Goal: Task Accomplishment & Management: Manage account settings

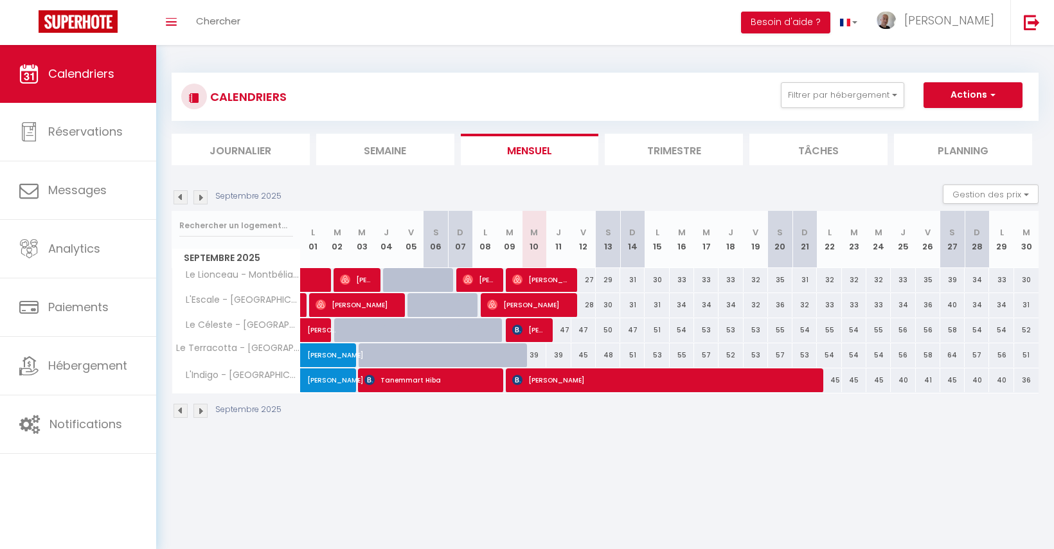
select select
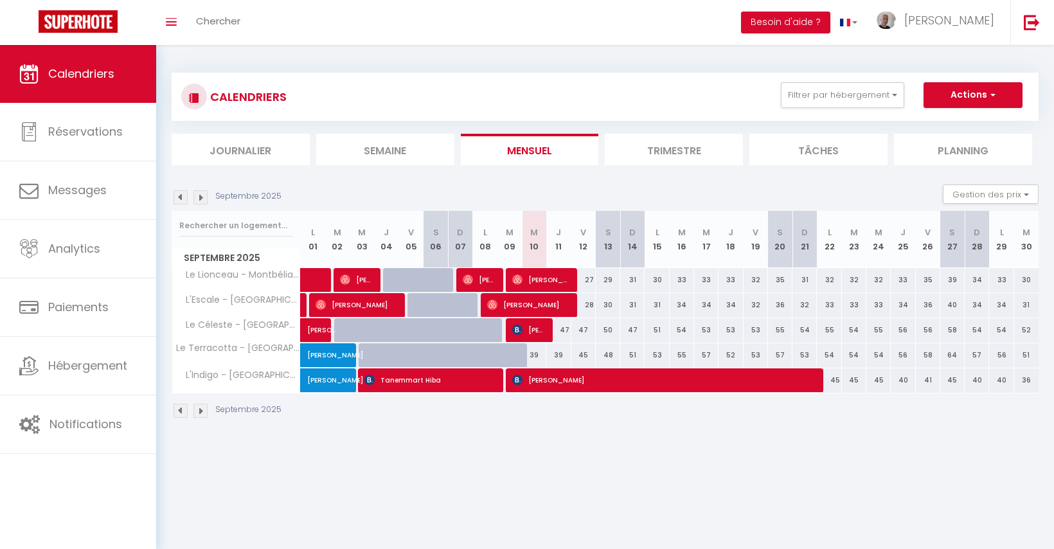
click at [474, 279] on span "[PERSON_NAME]" at bounding box center [479, 279] width 33 height 24
select select "OK"
select select "0"
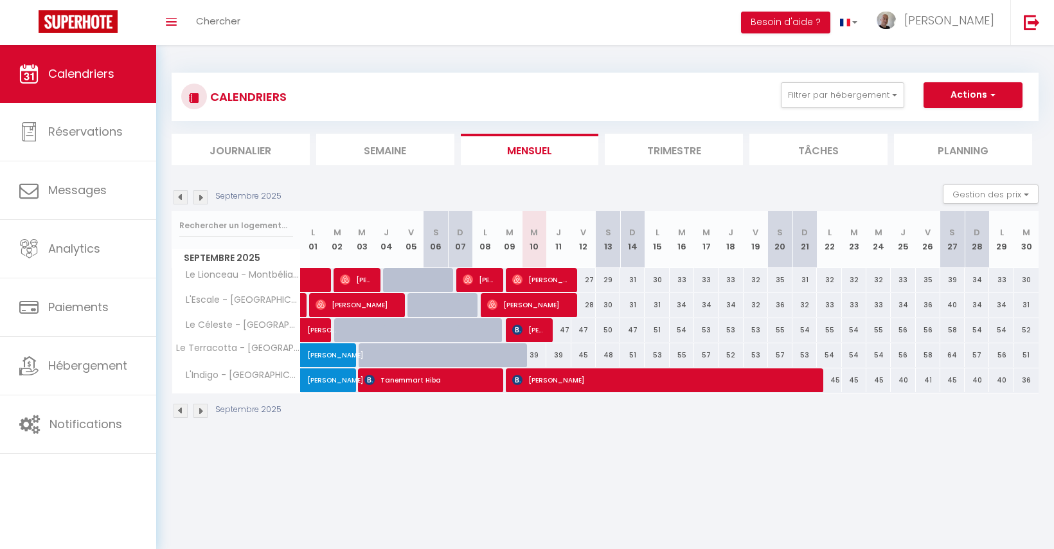
select select "1"
select select
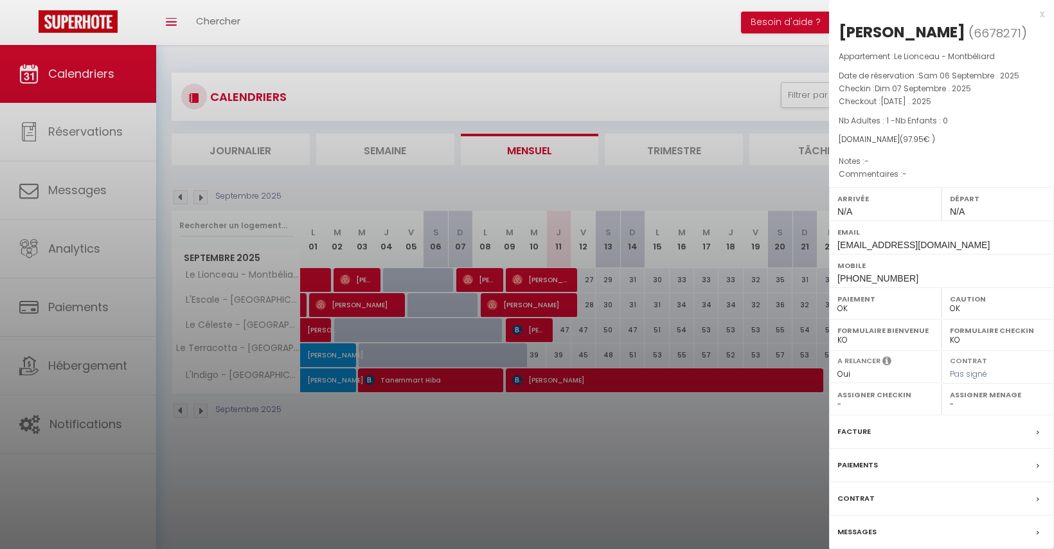
click at [852, 33] on div "[PERSON_NAME]" at bounding box center [902, 32] width 127 height 21
copy div "Célian Mats ( 6678271 )"
click at [539, 279] on div at bounding box center [527, 274] width 1054 height 549
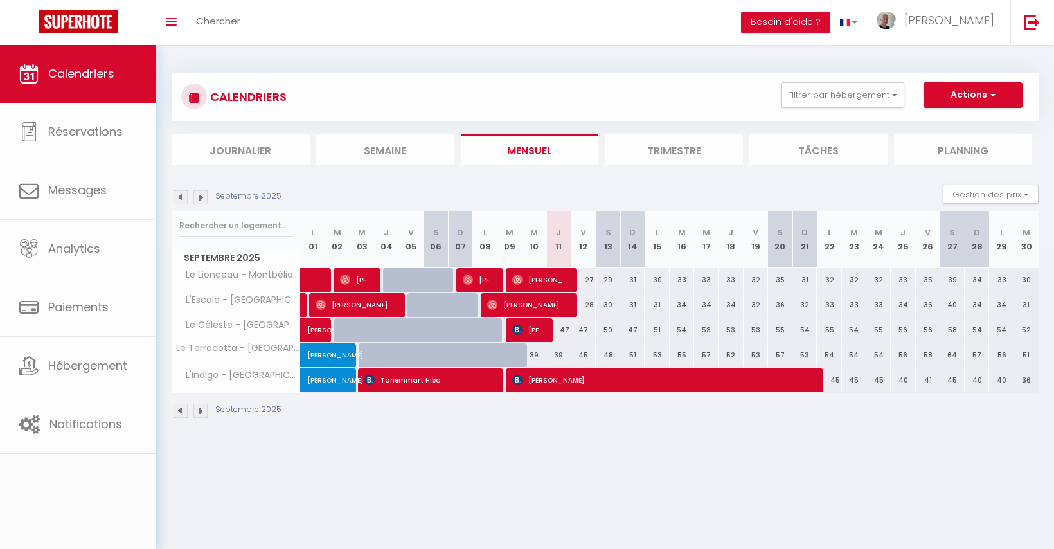
click at [552, 280] on span "[PERSON_NAME]" at bounding box center [540, 279] width 57 height 24
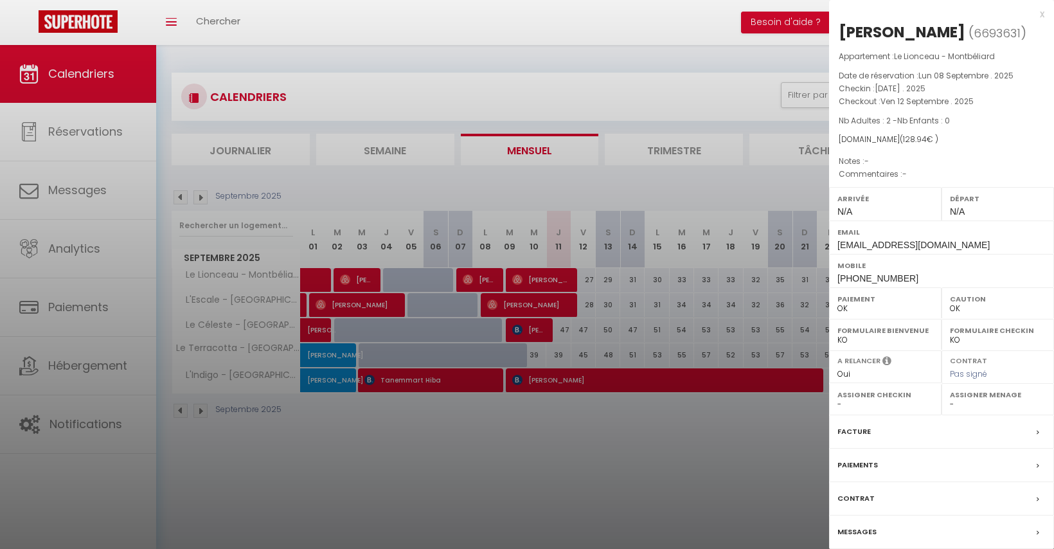
click at [873, 30] on div "[PERSON_NAME]" at bounding box center [902, 32] width 127 height 21
copy div "Sophie Van Loon ( 6693631 )"
click at [510, 306] on div at bounding box center [527, 274] width 1054 height 549
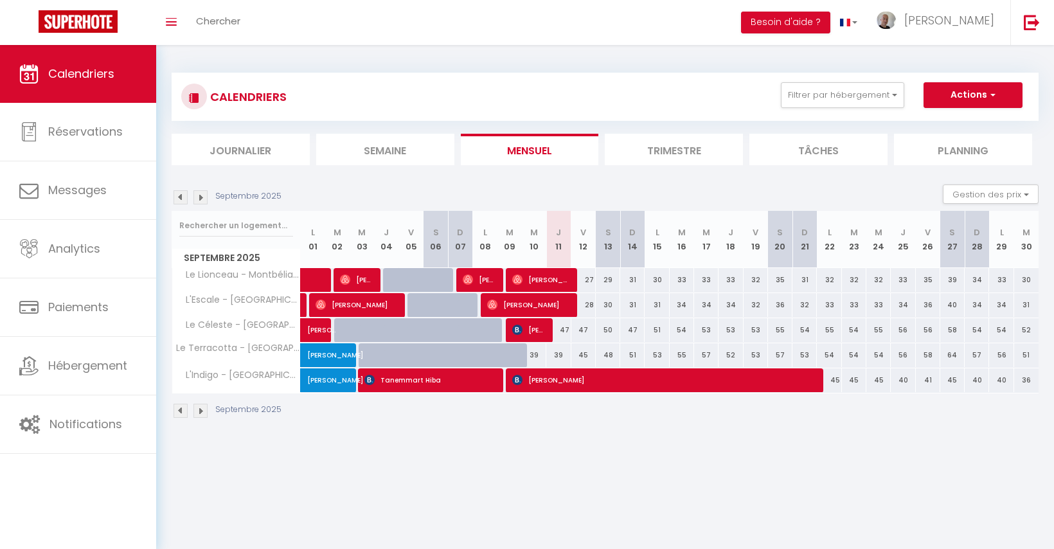
click at [548, 309] on span "[PERSON_NAME]" at bounding box center [528, 305] width 82 height 24
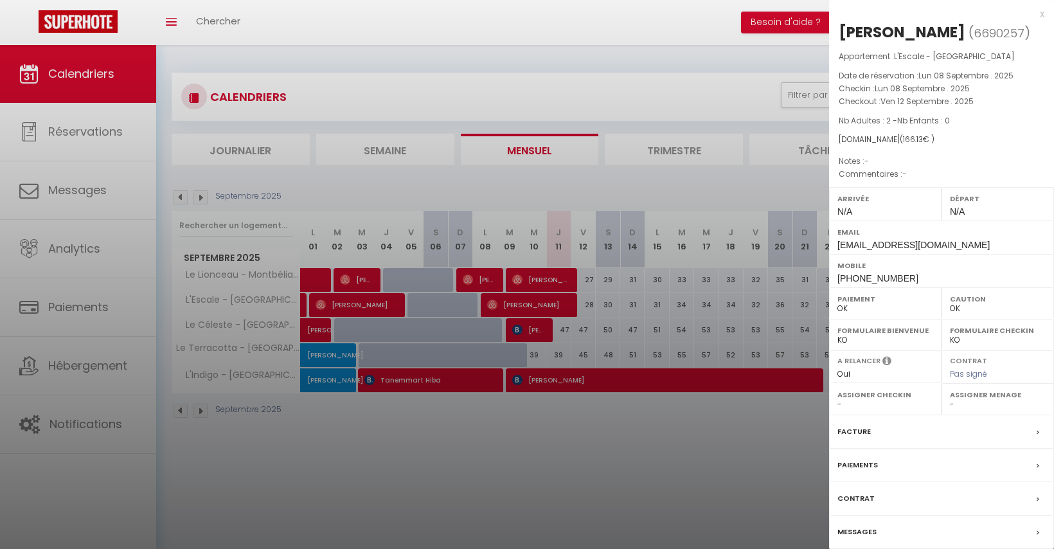
click at [856, 33] on div "[PERSON_NAME]" at bounding box center [902, 32] width 127 height 21
copy div "Vlad Zosim ( 6690257 )"
drag, startPoint x: 494, startPoint y: 438, endPoint x: 498, endPoint y: 427, distance: 11.8
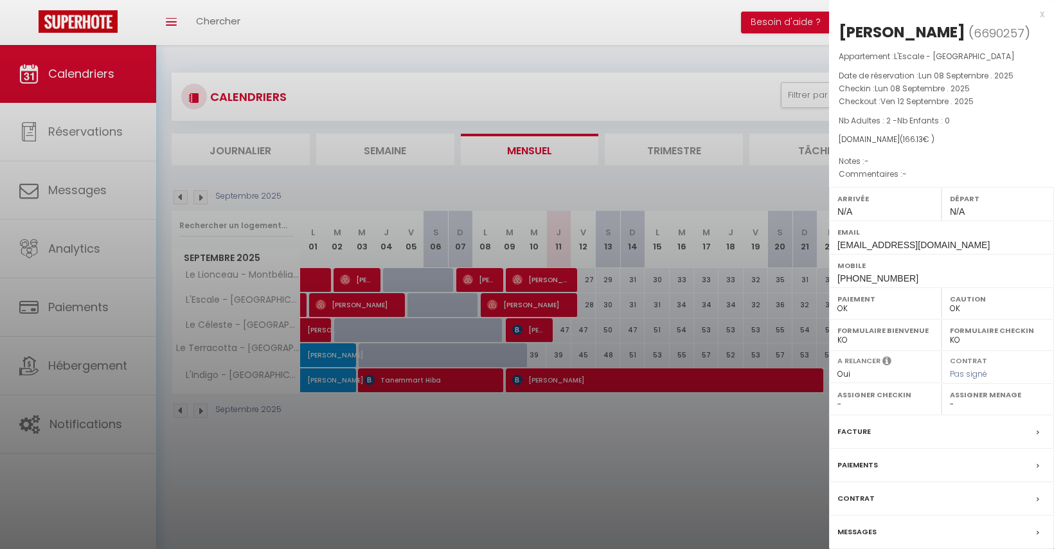
click at [494, 438] on div at bounding box center [527, 274] width 1054 height 549
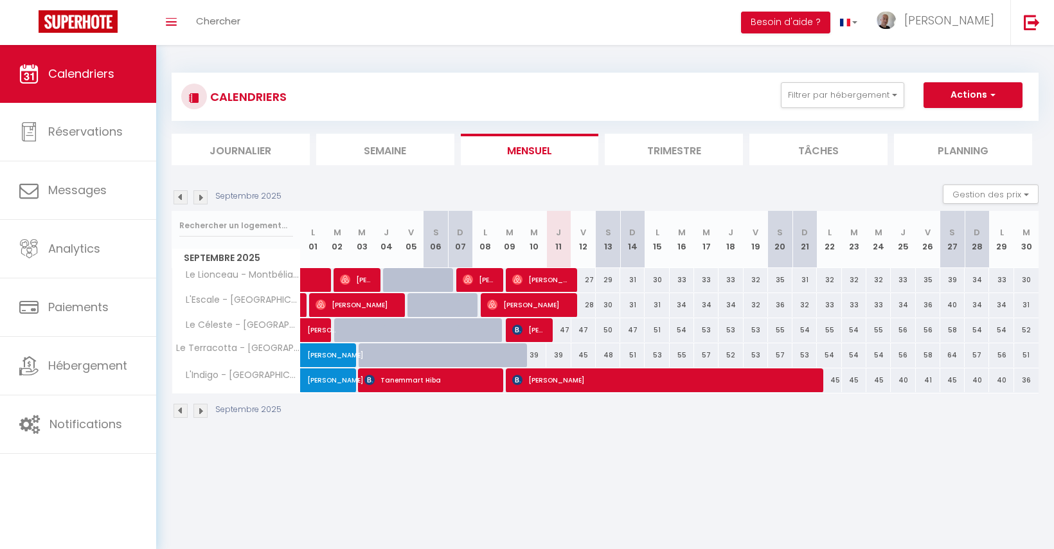
click at [527, 335] on span "[PERSON_NAME]" at bounding box center [528, 330] width 33 height 24
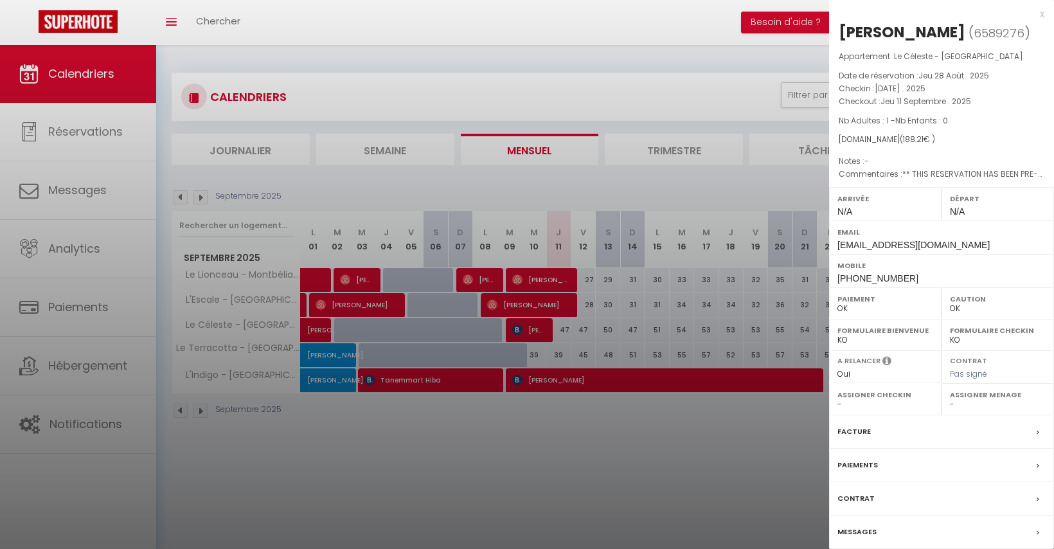
click at [856, 33] on div "[PERSON_NAME]" at bounding box center [902, 32] width 127 height 21
copy div "Boris Audran ( 6589276 )"
click at [613, 458] on div at bounding box center [527, 274] width 1054 height 549
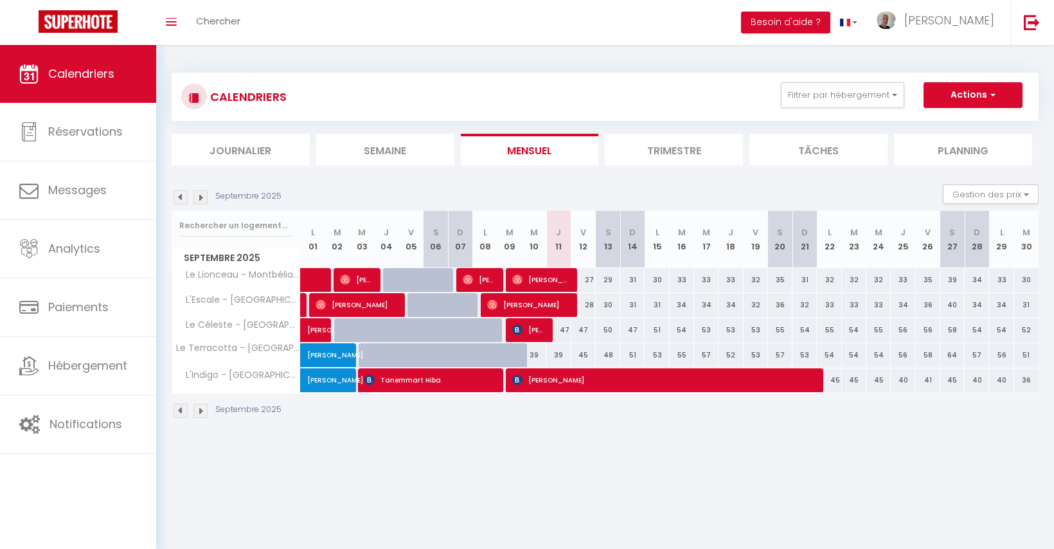
click at [552, 379] on span "[PERSON_NAME]" at bounding box center [663, 380] width 302 height 24
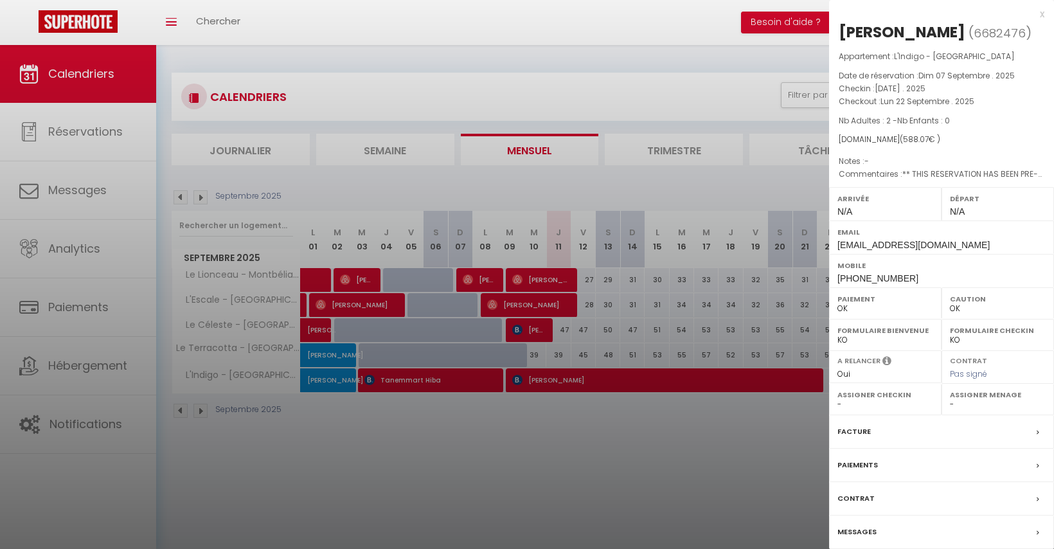
click at [861, 32] on div "[PERSON_NAME]" at bounding box center [902, 32] width 127 height 21
copy div "Hiba Tanemmart ( 6682476 )"
click at [469, 432] on div at bounding box center [527, 274] width 1054 height 549
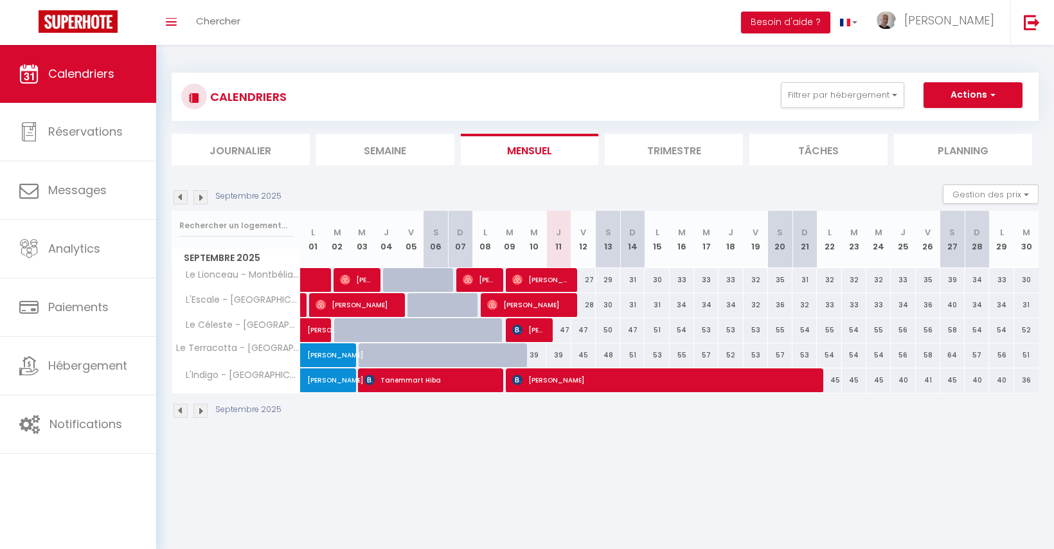
click at [525, 483] on body "🟢 Des questions ou besoin d'assistance pour la migration AirBnB? Connectez-vous…" at bounding box center [527, 319] width 1054 height 549
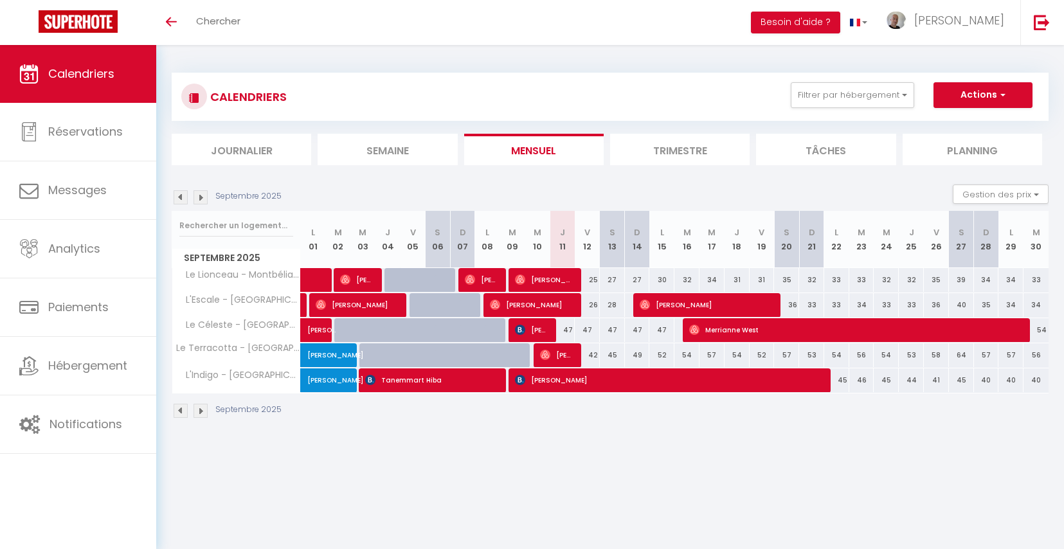
select select
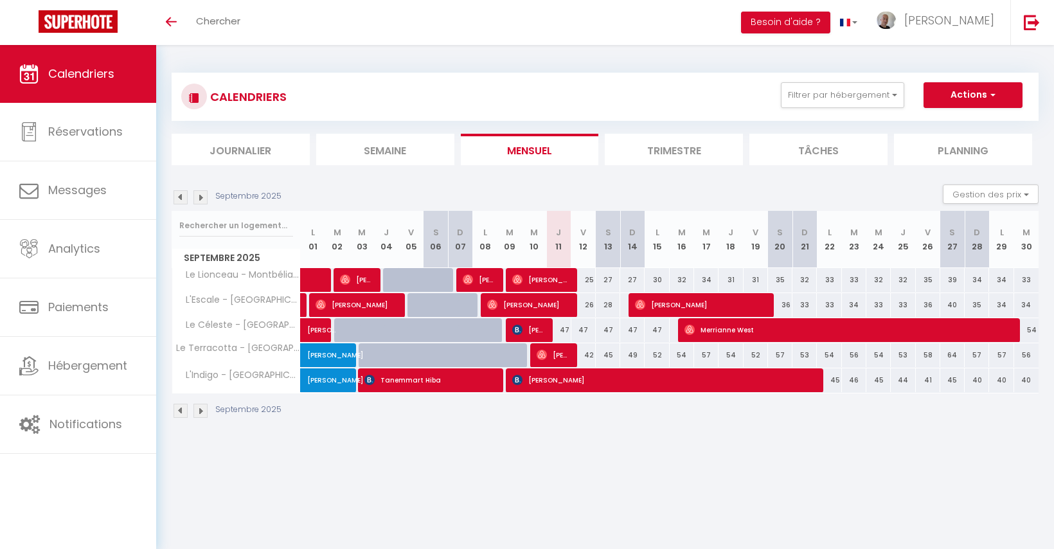
click at [657, 306] on span "[PERSON_NAME]" at bounding box center [700, 305] width 131 height 24
select select "OK"
select select "0"
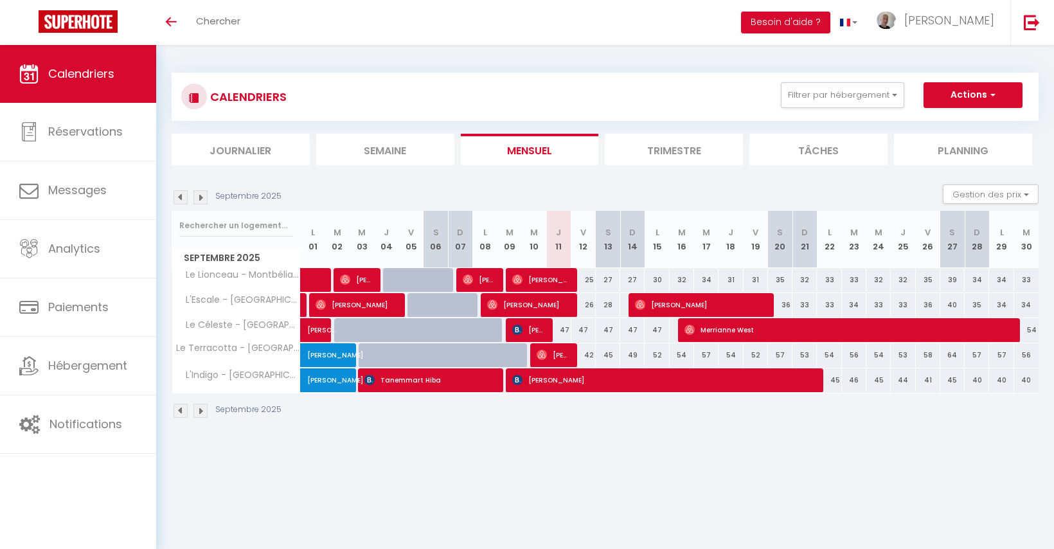
select select "1"
select select
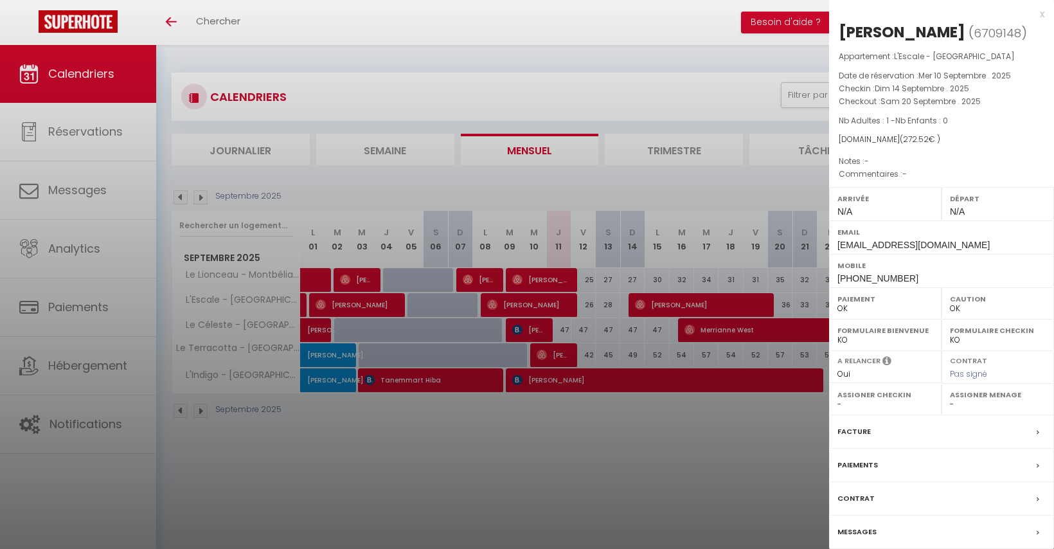
click at [872, 30] on div "[PERSON_NAME]" at bounding box center [902, 32] width 127 height 21
copy div "[PERSON_NAME] ( 6709148 )"
click at [581, 445] on div at bounding box center [527, 274] width 1054 height 549
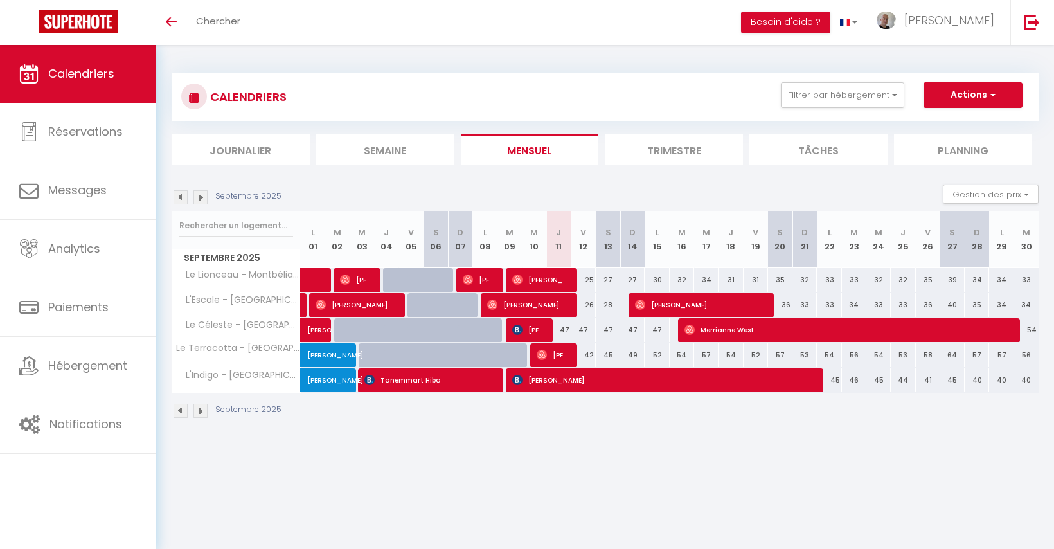
click at [719, 332] on span "Merrianne West" at bounding box center [848, 330] width 326 height 24
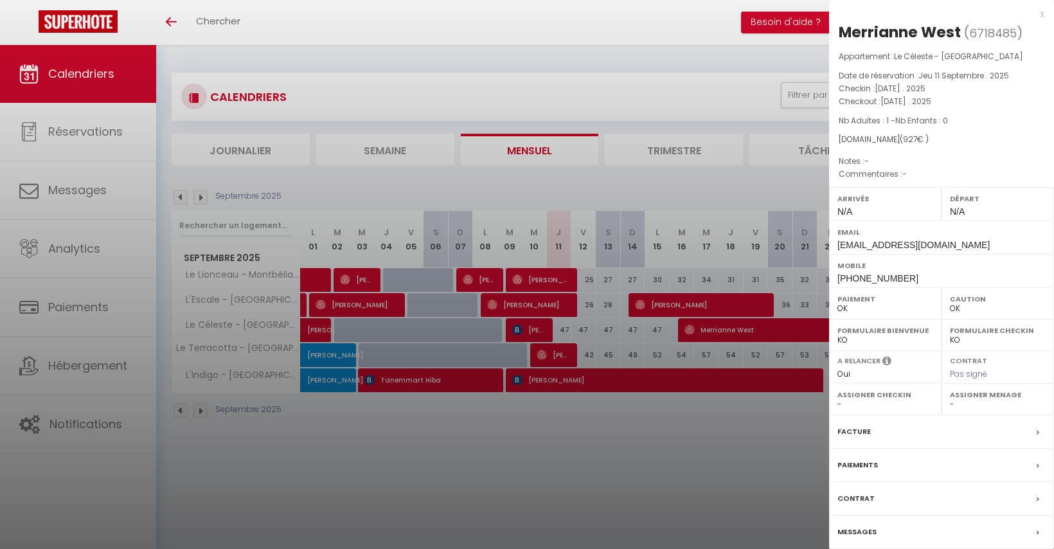
click at [871, 33] on div "Merrianne West" at bounding box center [900, 32] width 122 height 21
copy div "Merrianne West ( 6718485 )"
click at [498, 474] on div at bounding box center [527, 274] width 1054 height 549
